Goal: Communication & Community: Answer question/provide support

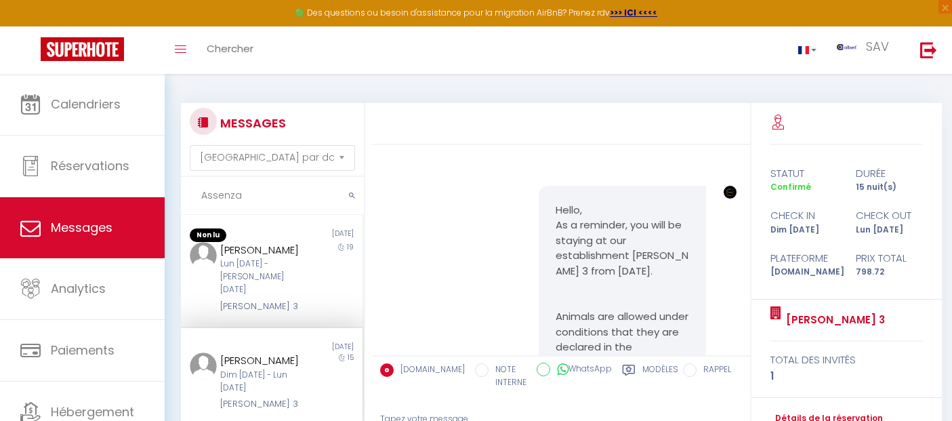
select select "message"
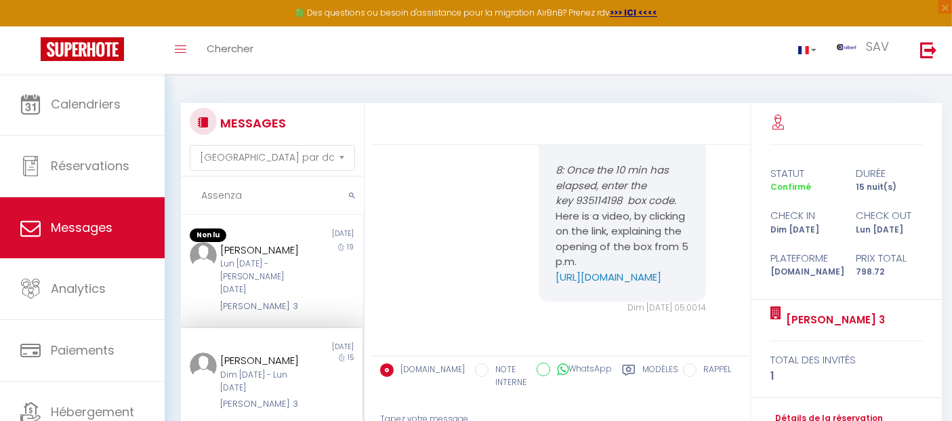
scroll to position [75, 0]
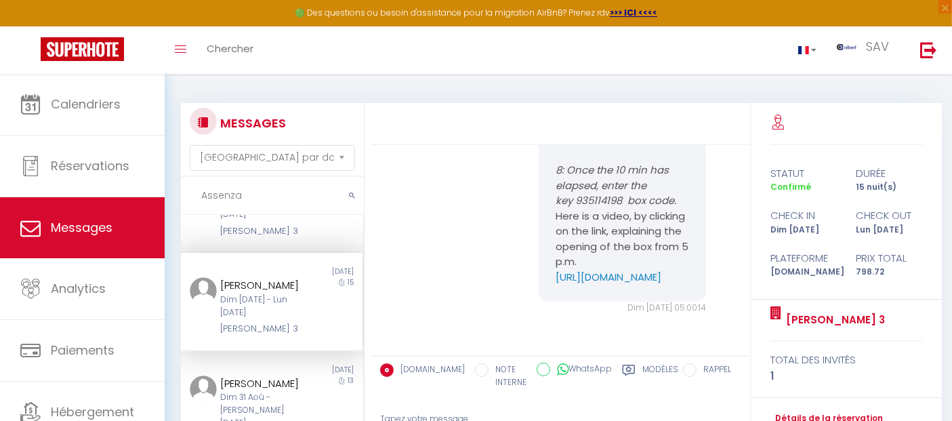
drag, startPoint x: 274, startPoint y: 202, endPoint x: 130, endPoint y: 198, distance: 143.6
click at [130, 198] on div "🟢 Des questions ou besoin d'assistance pour la migration AirBnB? Prenez rdv >>>…" at bounding box center [476, 313] width 952 height 478
paste input "lapini"
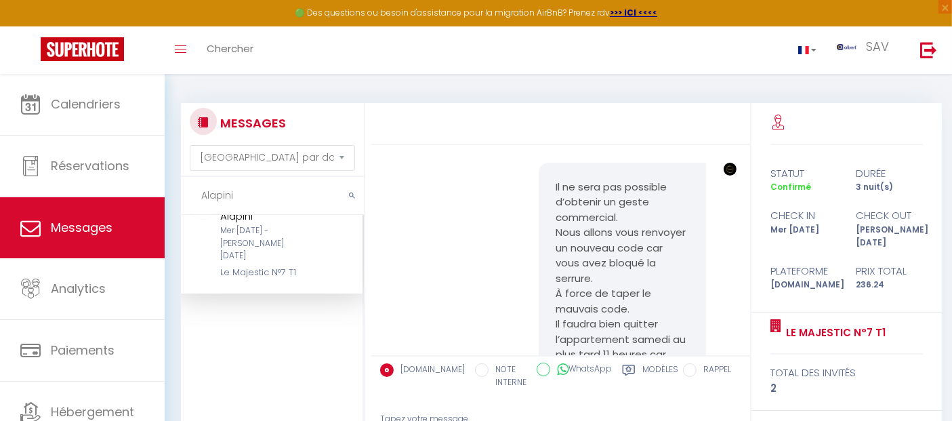
scroll to position [8080, 0]
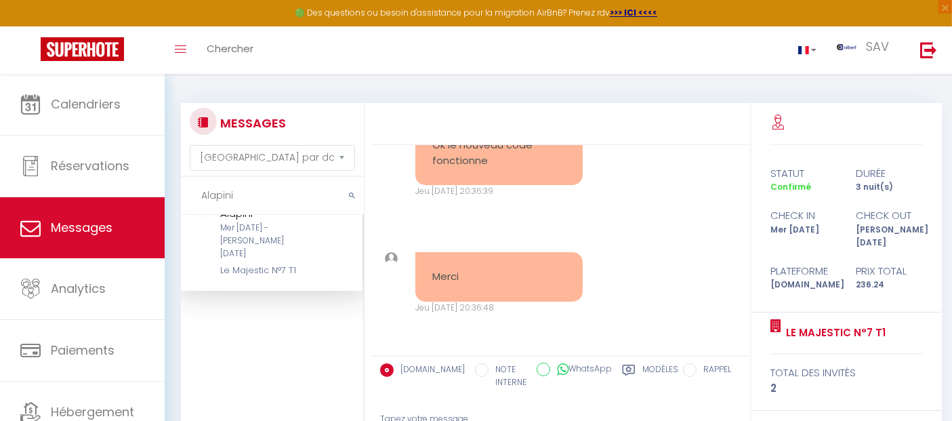
type input "Alapini"
drag, startPoint x: 301, startPoint y: 241, endPoint x: 209, endPoint y: 242, distance: 92.1
click at [211, 242] on div "[PERSON_NAME] Alapini Mer [DATE] - [PERSON_NAME] [DATE] Le Majestic N°7 T1" at bounding box center [264, 233] width 106 height 87
copy div "Le Majestic N°7 T1"
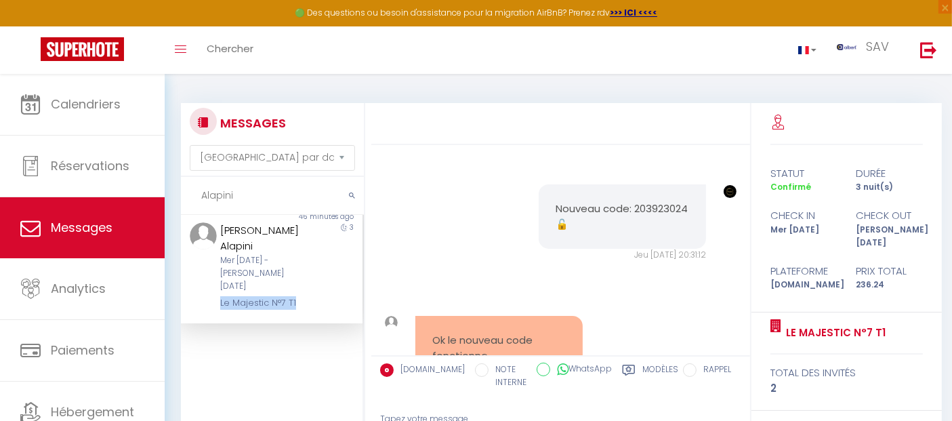
scroll to position [0, 0]
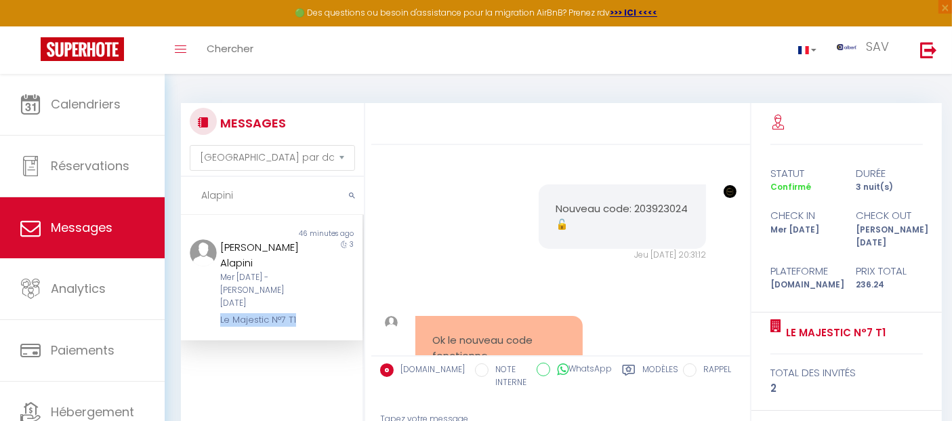
drag, startPoint x: 286, startPoint y: 234, endPoint x: 227, endPoint y: 240, distance: 59.2
click at [227, 240] on div "Non lu 46 minutes ago [PERSON_NAME] Alapini Mer [DATE] - [PERSON_NAME] [DATE] L…" at bounding box center [272, 277] width 182 height 98
click at [374, 55] on div "Toggle menubar Chercher BUTTON SAV Paramètres" at bounding box center [519, 49] width 843 height 47
drag, startPoint x: 298, startPoint y: 246, endPoint x: 219, endPoint y: 245, distance: 78.6
click at [220, 245] on div "[PERSON_NAME] Alapini" at bounding box center [264, 255] width 88 height 32
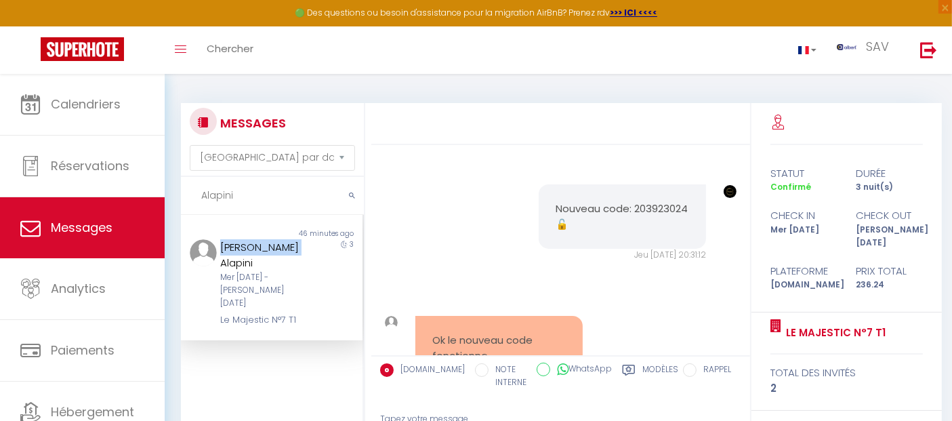
copy div "[PERSON_NAME] Alapini"
